Goal: Task Accomplishment & Management: Manage account settings

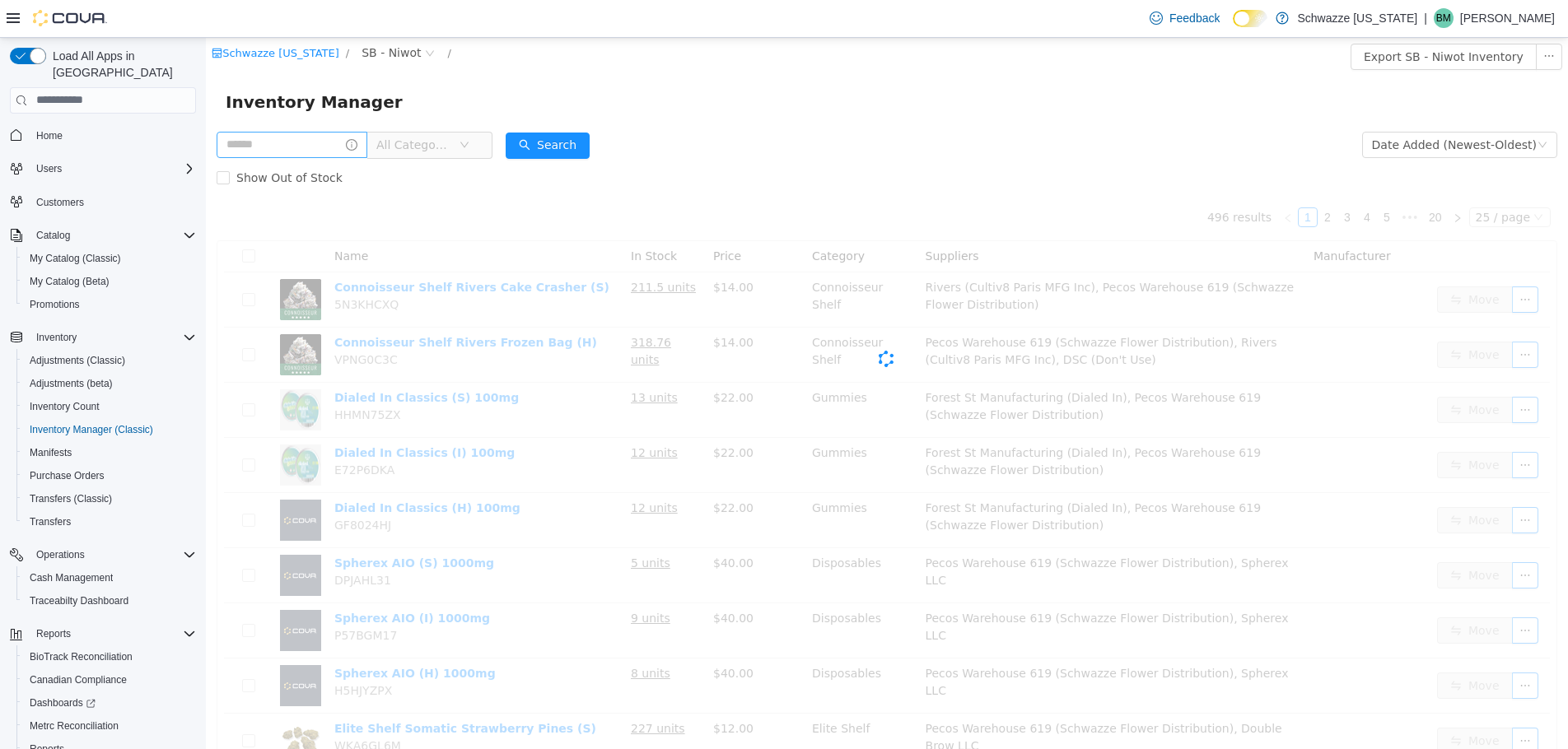
click at [306, 141] on input "text" at bounding box center [291, 144] width 150 height 26
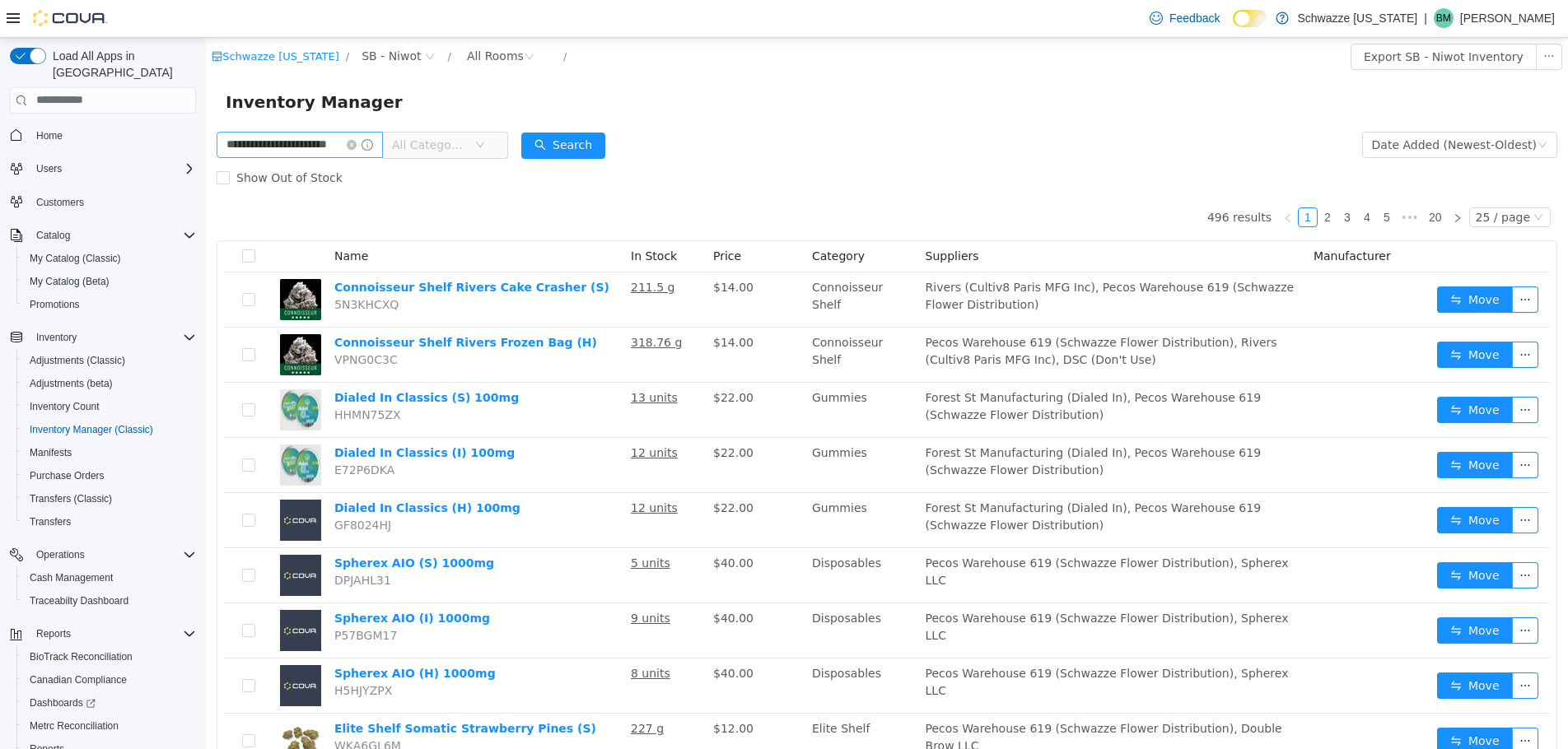
scroll to position [0, 21]
type input "**********"
click at [544, 135] on button "Search" at bounding box center [579, 144] width 84 height 26
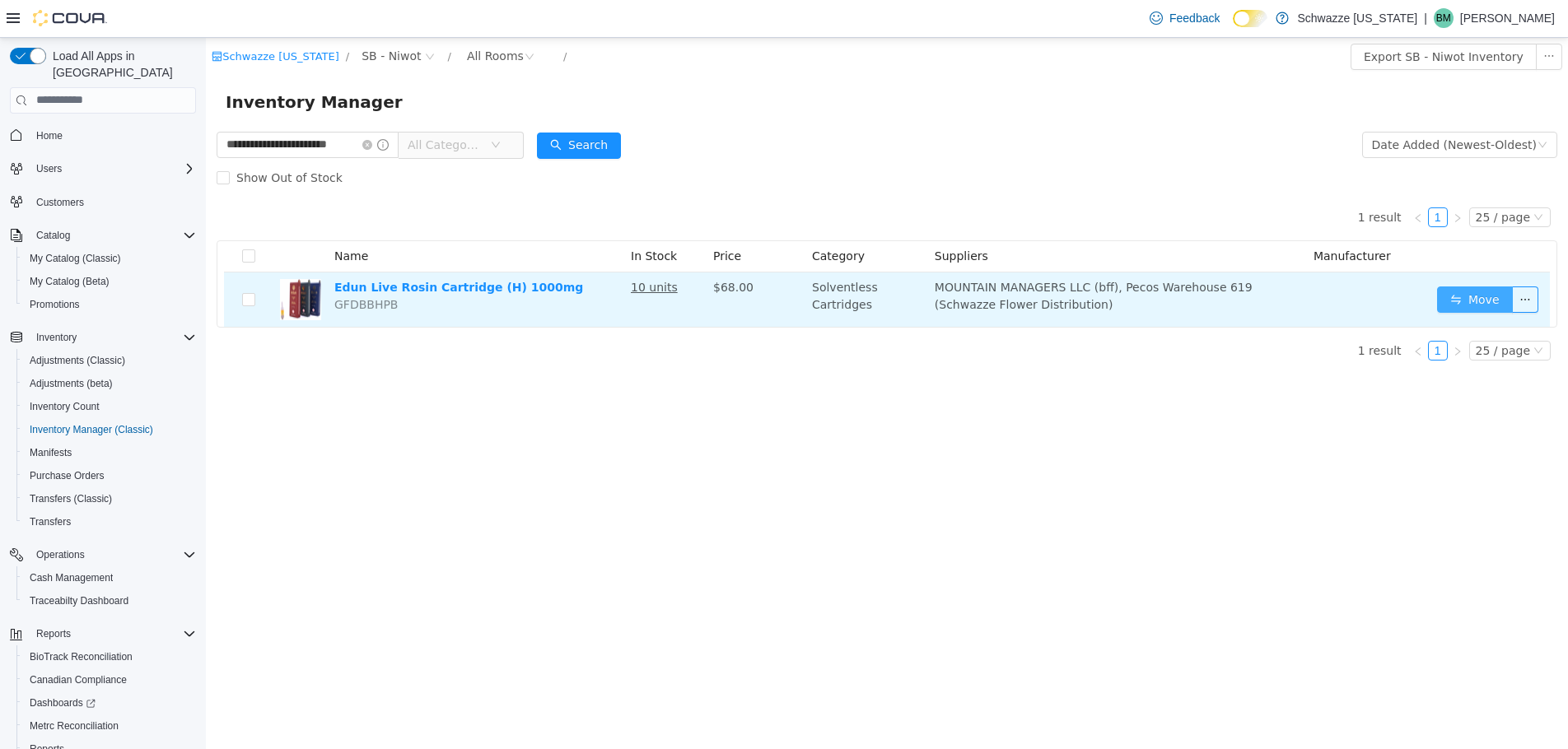
click at [1459, 290] on button "Move" at bounding box center [1475, 298] width 76 height 26
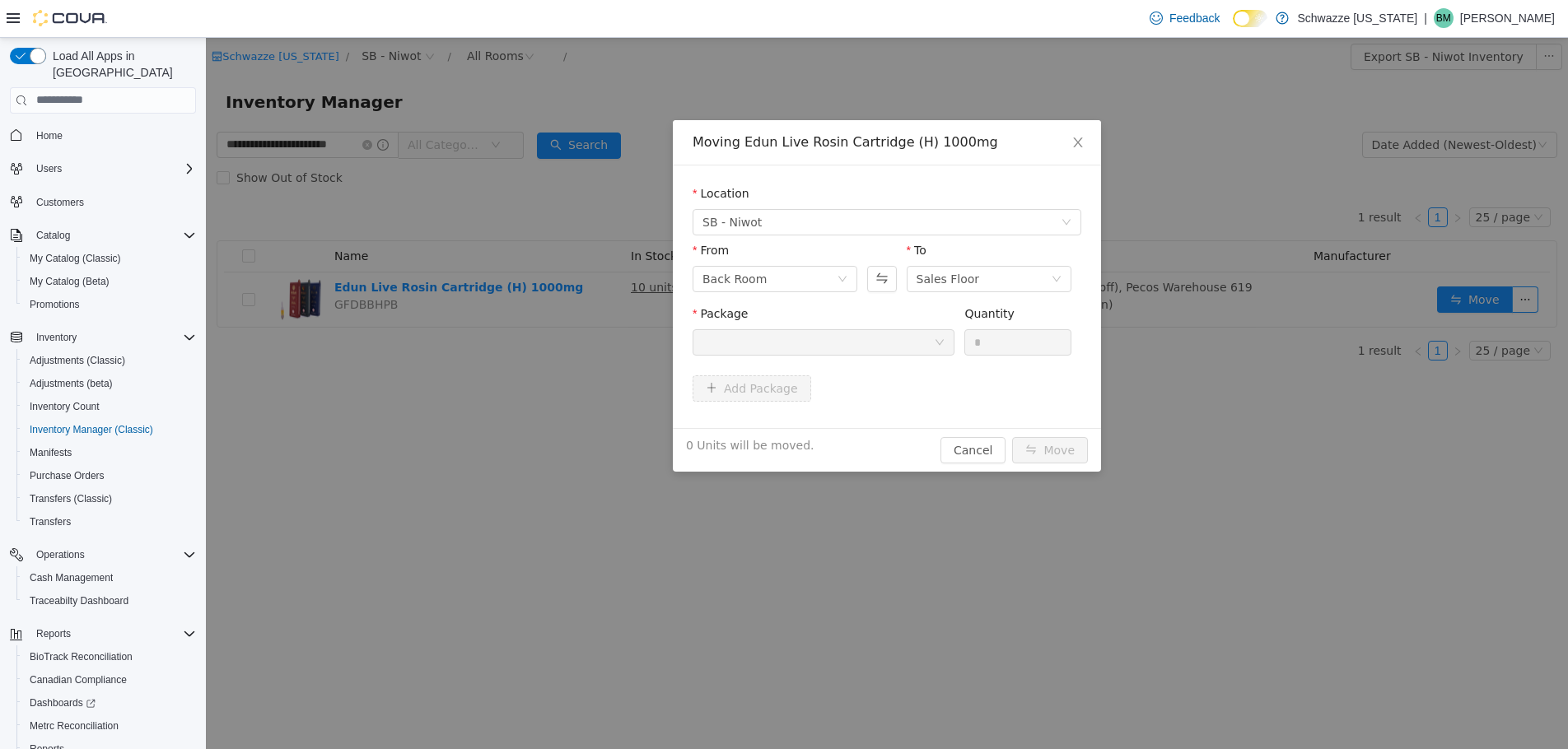
click at [881, 341] on div at bounding box center [818, 342] width 231 height 25
click at [1075, 139] on icon "icon: close" at bounding box center [1077, 142] width 9 height 10
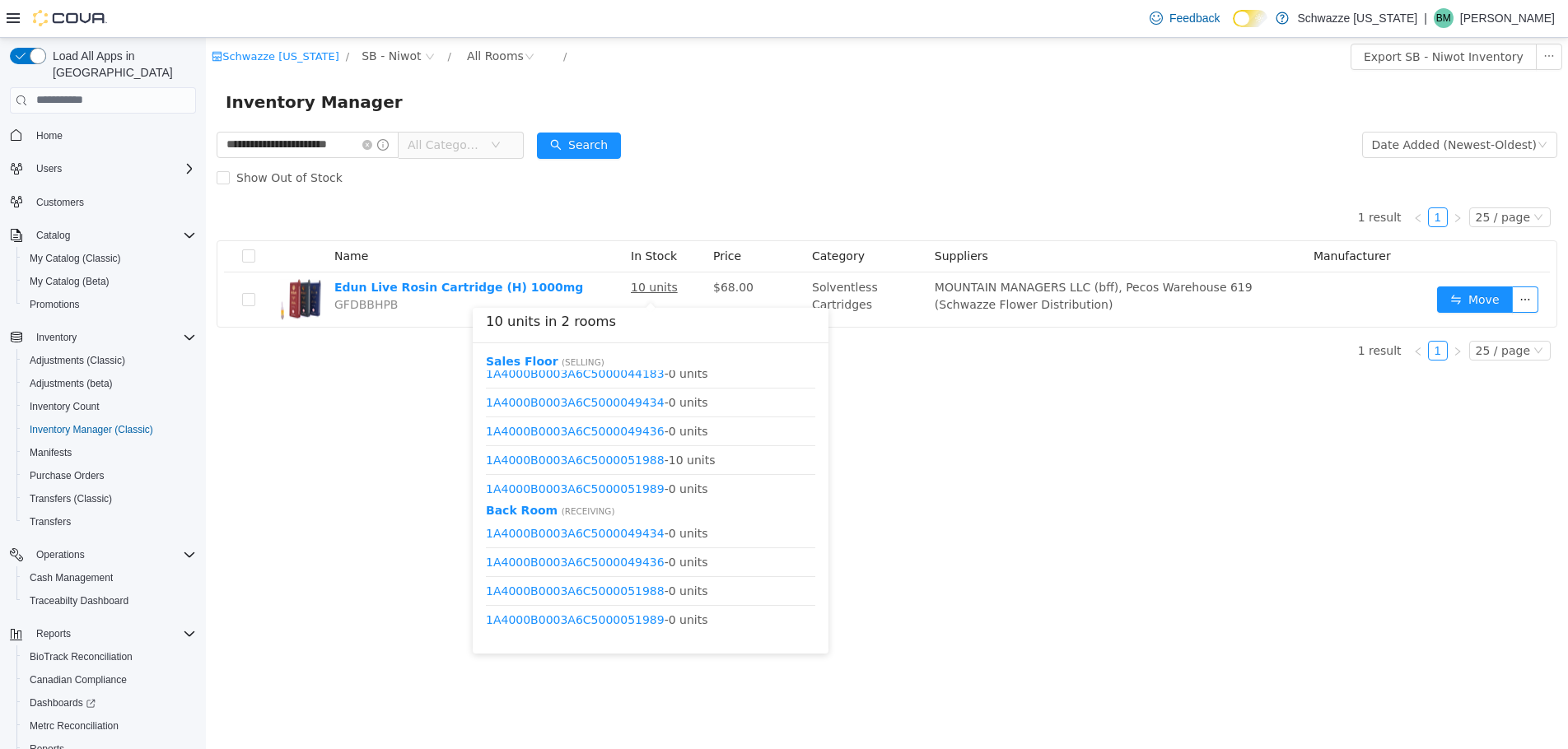
scroll to position [308, 0]
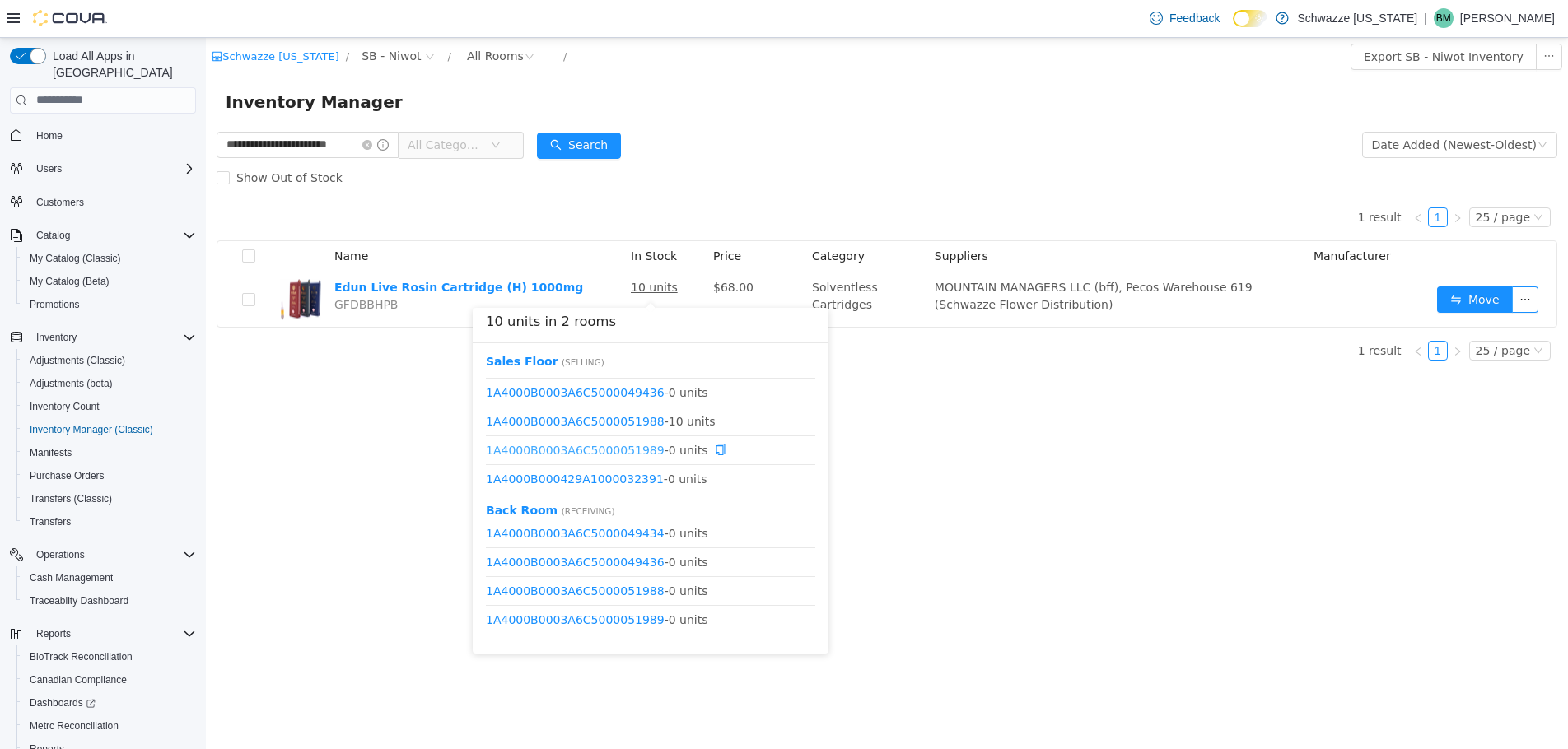
click at [615, 447] on link "1A4000B0003A6C5000051989" at bounding box center [575, 448] width 178 height 13
